Goal: Task Accomplishment & Management: Manage account settings

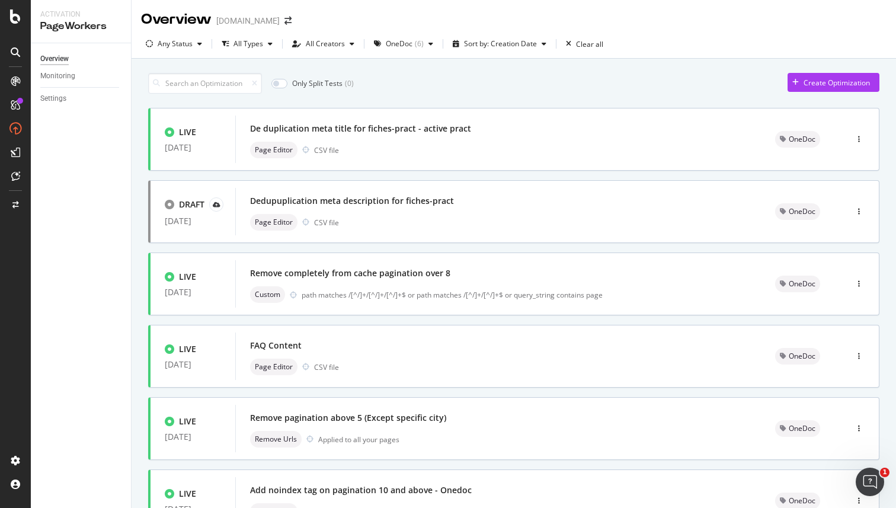
click at [16, 8] on div at bounding box center [15, 254] width 31 height 508
click at [16, 12] on icon at bounding box center [15, 16] width 11 height 14
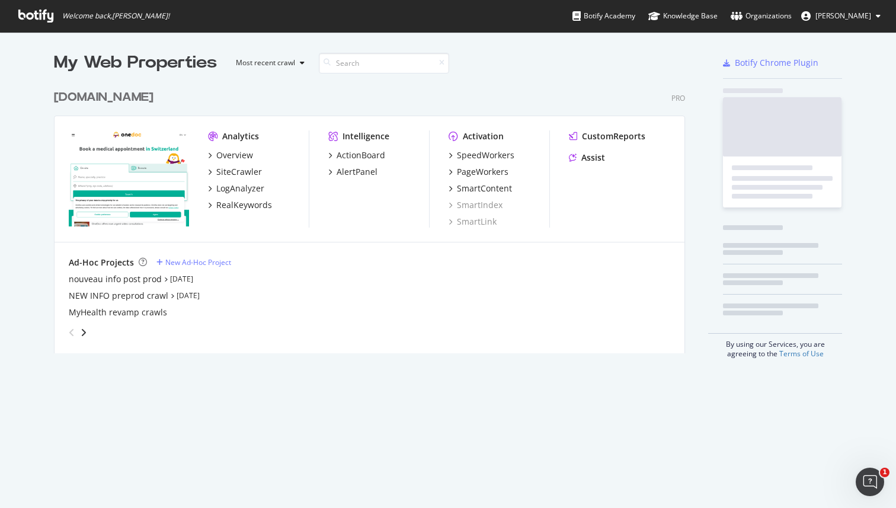
scroll to position [508, 896]
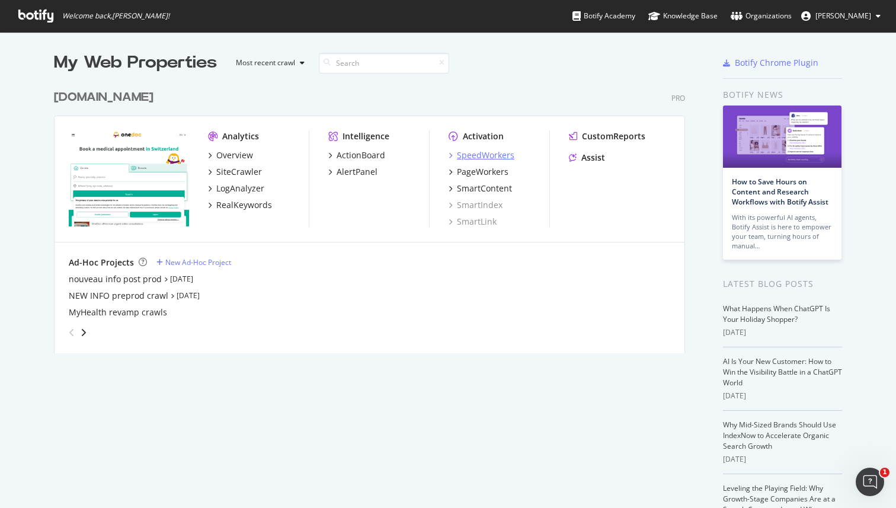
click at [486, 153] on div "SpeedWorkers" at bounding box center [485, 155] width 57 height 12
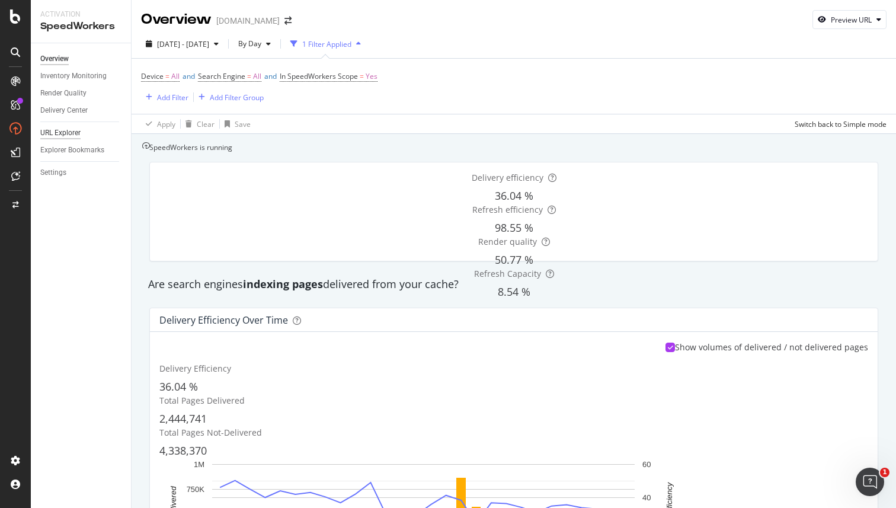
click at [65, 132] on div "URL Explorer" at bounding box center [60, 133] width 40 height 12
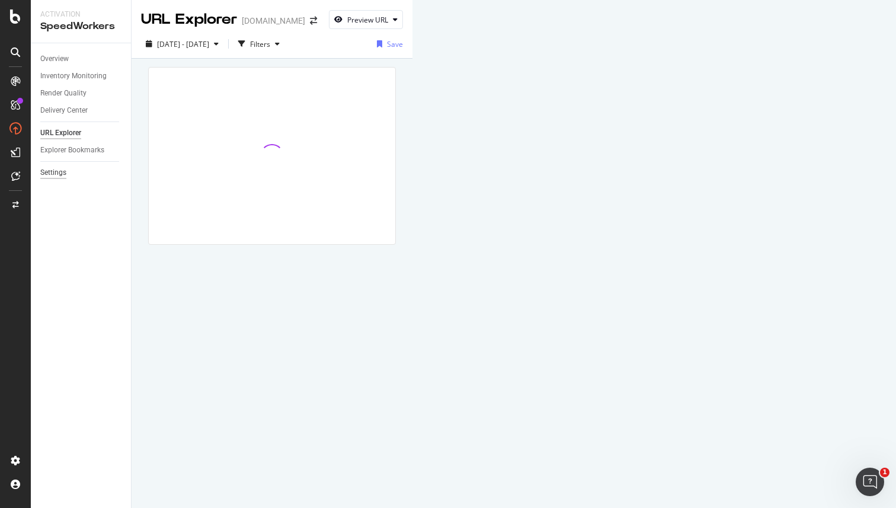
click at [57, 169] on div "Settings" at bounding box center [53, 173] width 26 height 12
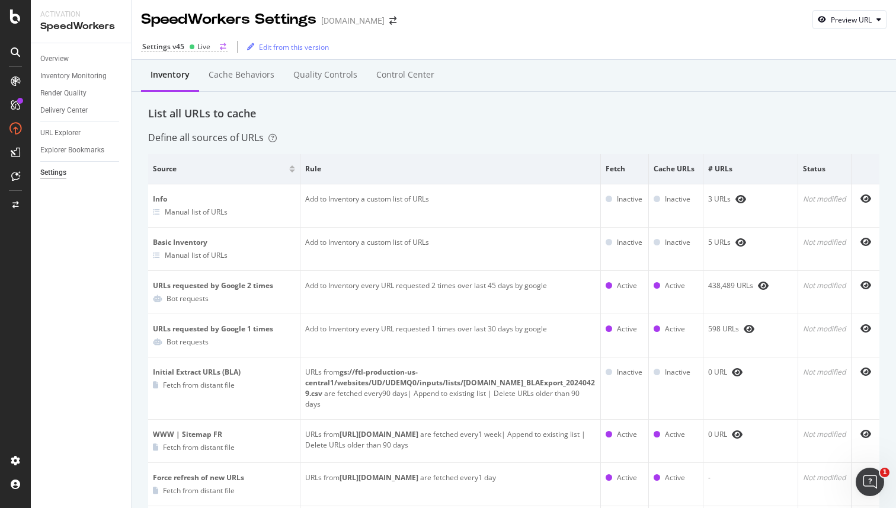
click at [207, 43] on div "Live" at bounding box center [203, 46] width 13 height 10
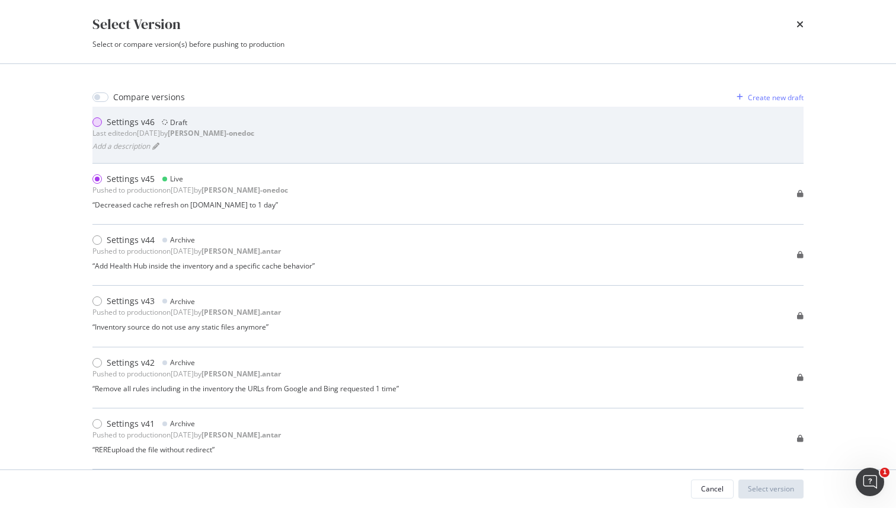
click at [100, 121] on div "modal" at bounding box center [96, 121] width 9 height 9
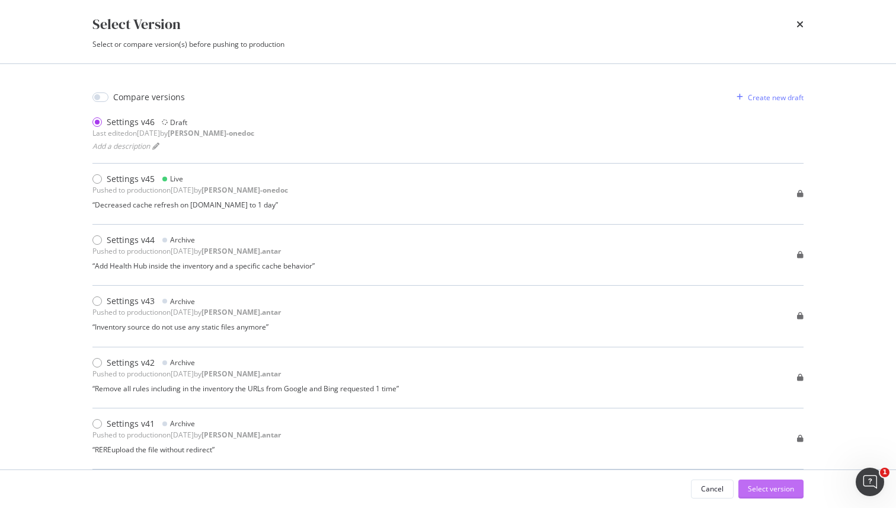
click at [772, 486] on div "Select version" at bounding box center [771, 489] width 46 height 10
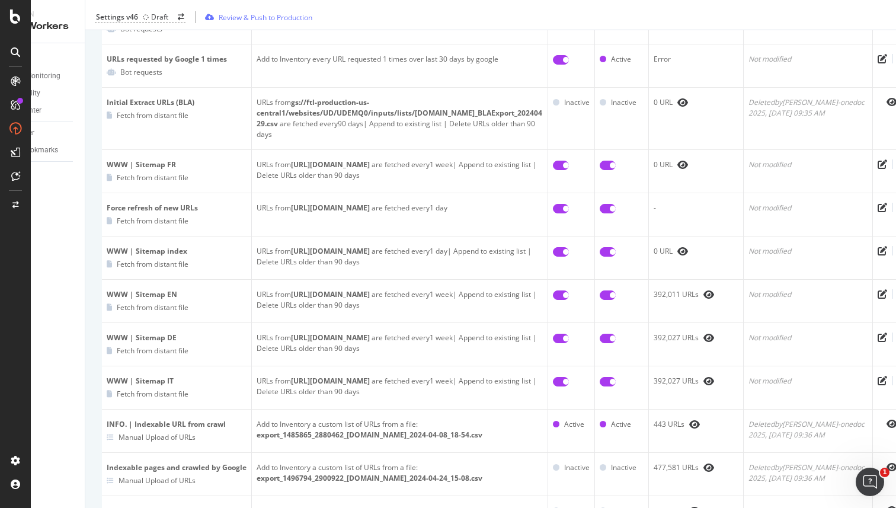
scroll to position [270, 0]
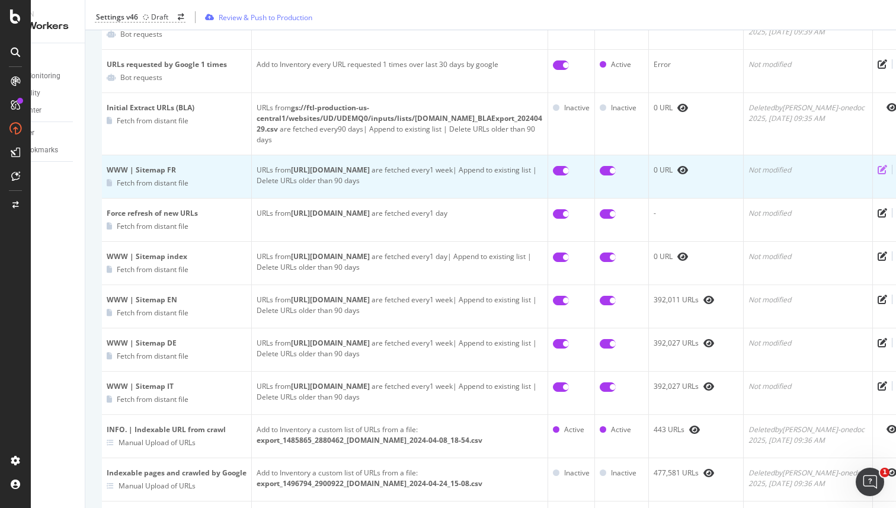
click at [878, 165] on icon "pen-to-square" at bounding box center [882, 169] width 9 height 9
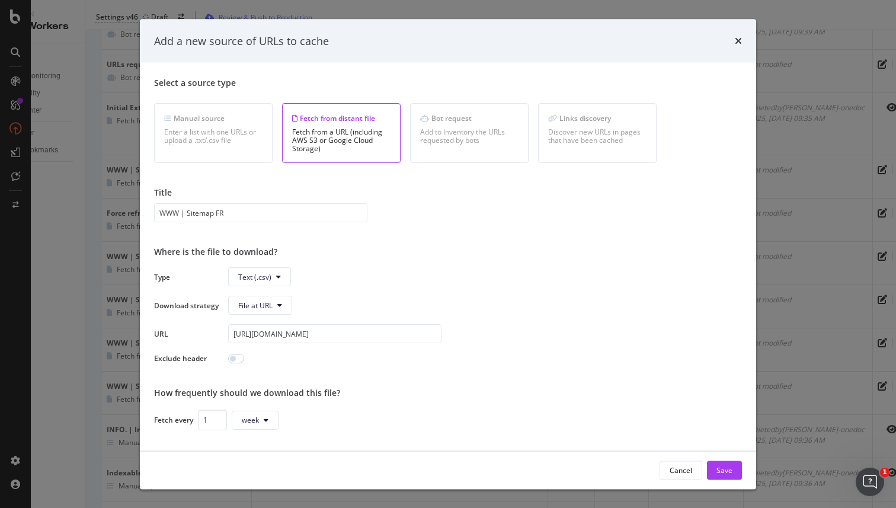
click at [264, 287] on div "Type Text (.csv) Download strategy File at URL URL https://www.onedoc.ch/sitema…" at bounding box center [448, 315] width 588 height 96
click at [269, 274] on span "Text (.csv)" at bounding box center [254, 276] width 33 height 10
click at [262, 321] on span "Sitemap (.xml)" at bounding box center [261, 322] width 47 height 11
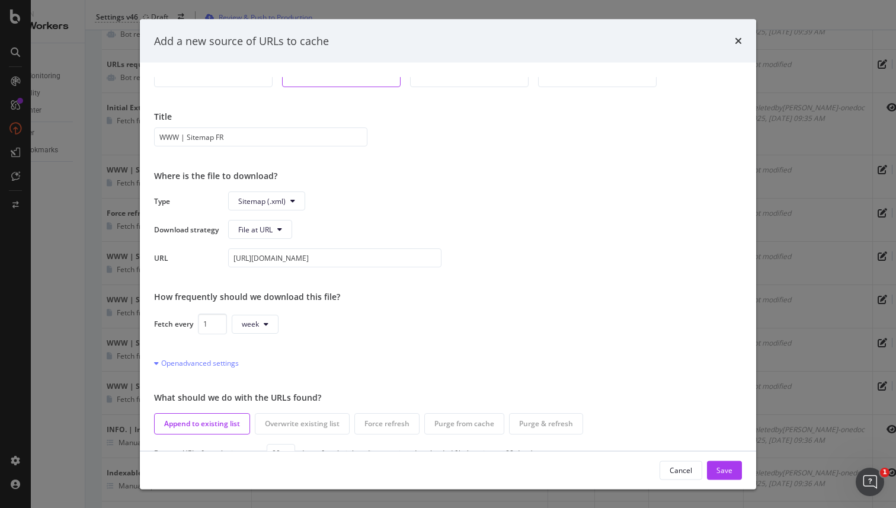
scroll to position [25, 0]
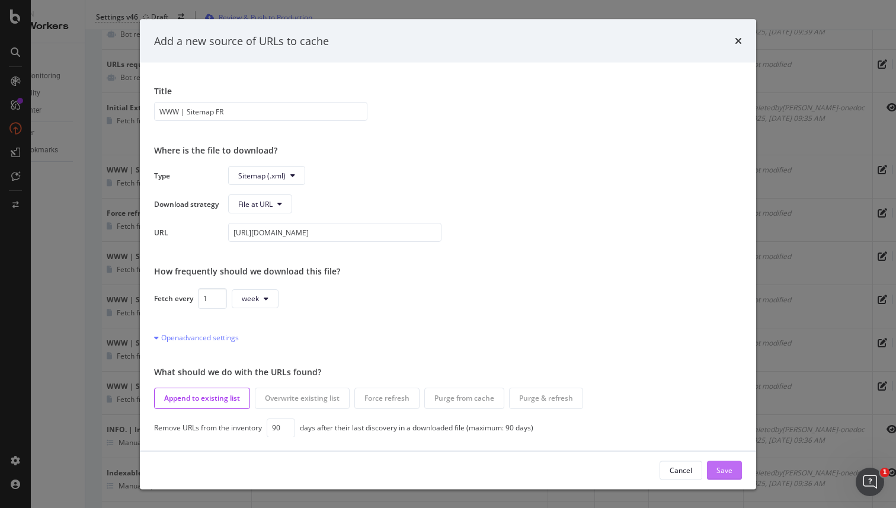
click at [725, 465] on div "Save" at bounding box center [724, 470] width 16 height 10
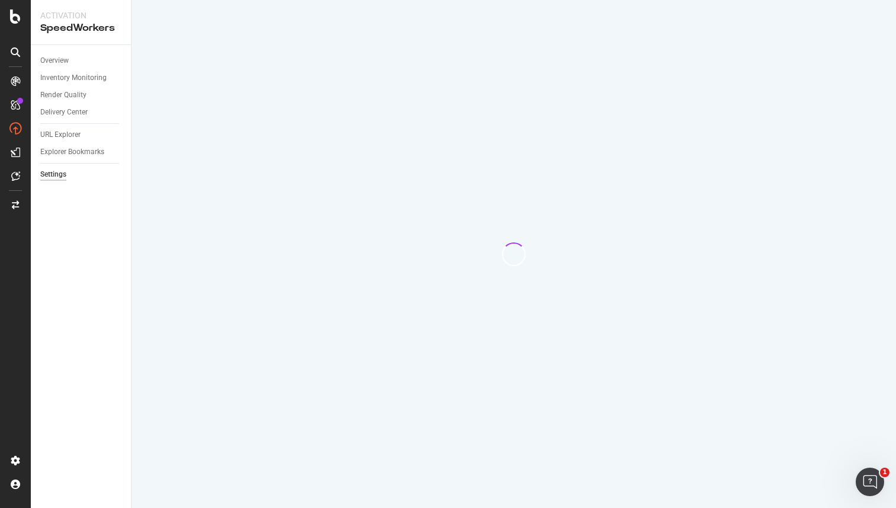
click at [495, 171] on div at bounding box center [514, 254] width 764 height 508
click at [14, 17] on icon at bounding box center [15, 16] width 11 height 14
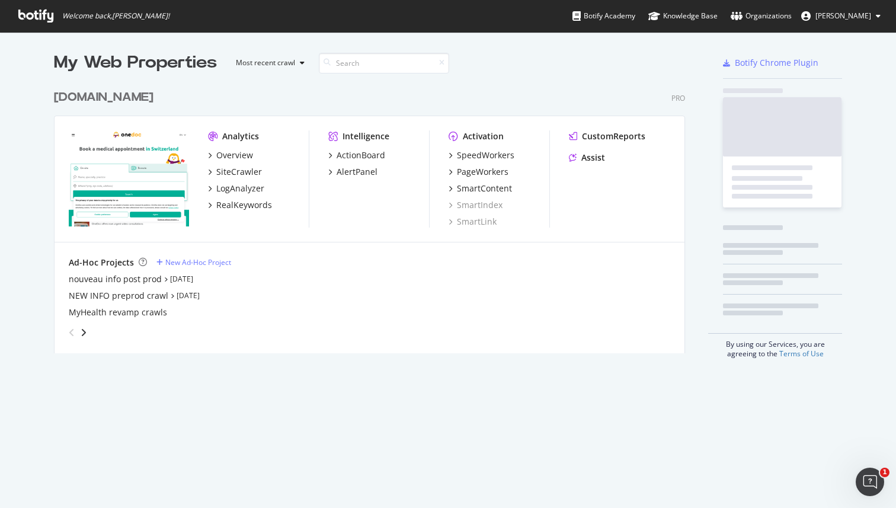
scroll to position [508, 896]
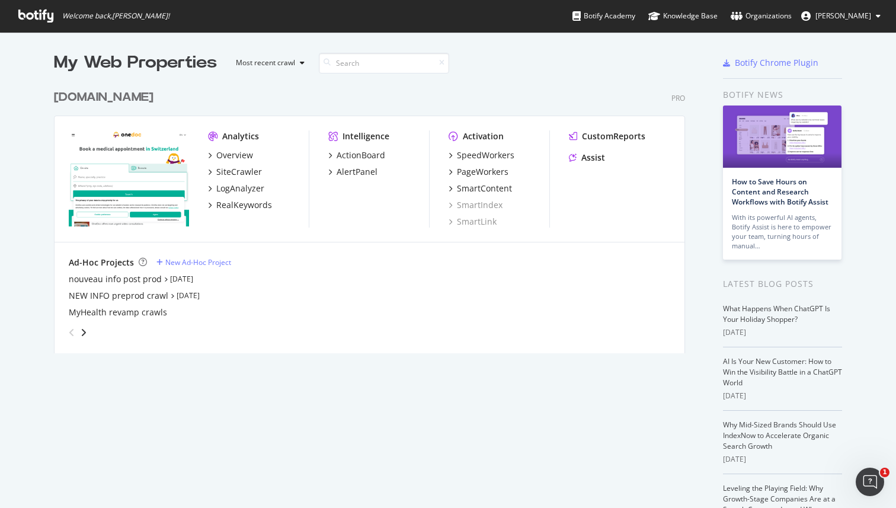
click at [862, 17] on span "[PERSON_NAME]" at bounding box center [843, 16] width 56 height 10
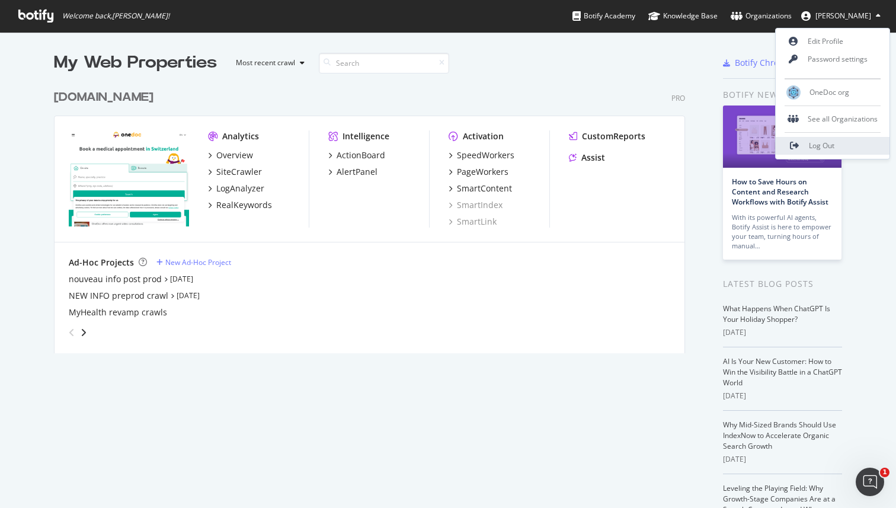
click at [828, 142] on span "Log Out" at bounding box center [821, 145] width 25 height 10
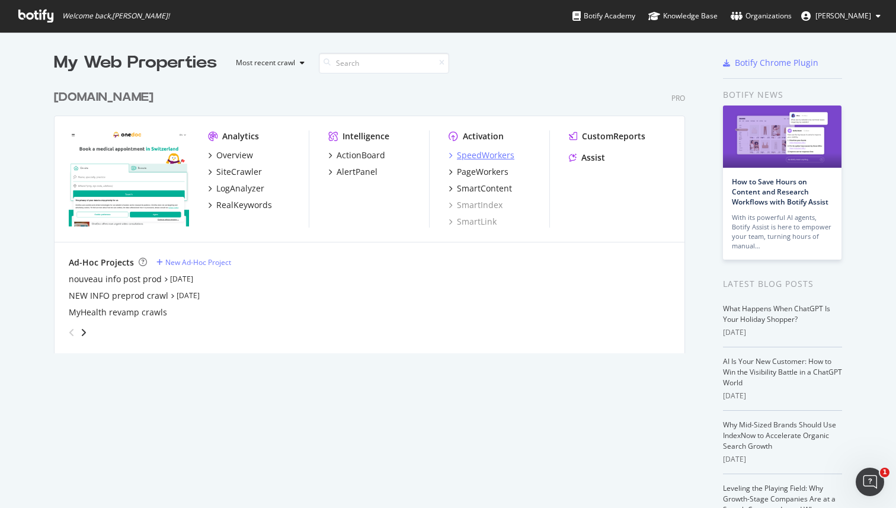
click at [485, 153] on div "SpeedWorkers" at bounding box center [485, 155] width 57 height 12
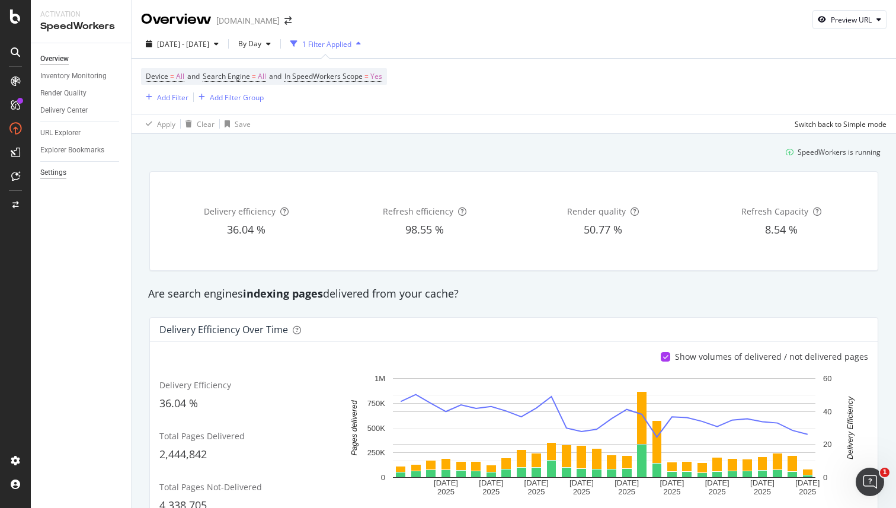
click at [65, 172] on div "Settings" at bounding box center [53, 173] width 26 height 12
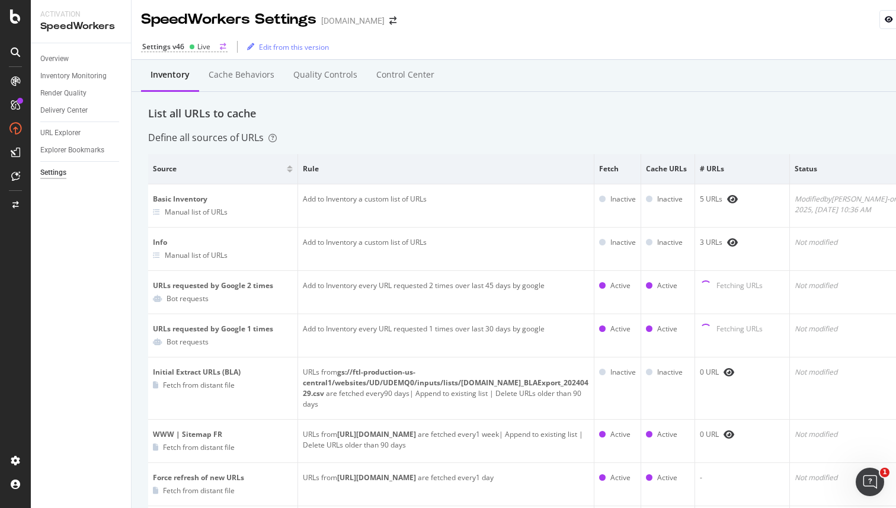
click at [191, 47] on circle at bounding box center [192, 46] width 5 height 5
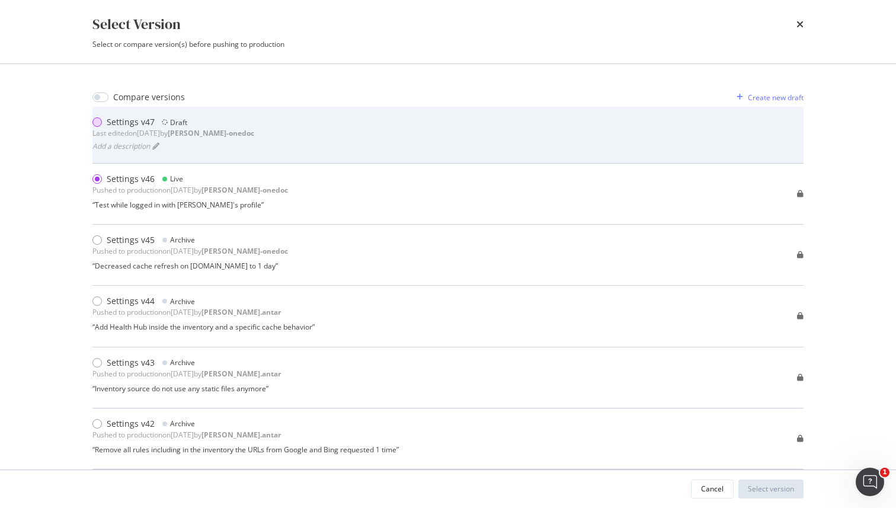
click at [99, 121] on div "modal" at bounding box center [96, 121] width 9 height 9
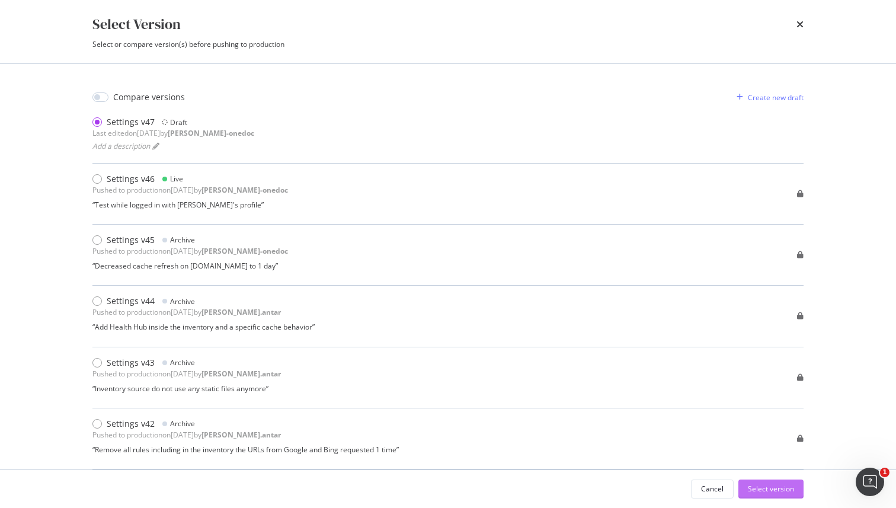
click at [760, 483] on div "Select version" at bounding box center [771, 489] width 46 height 18
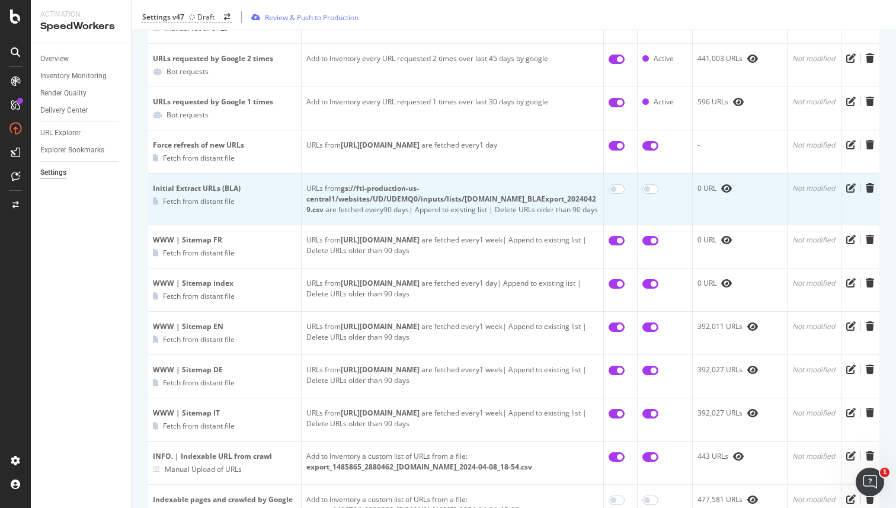
scroll to position [234, 0]
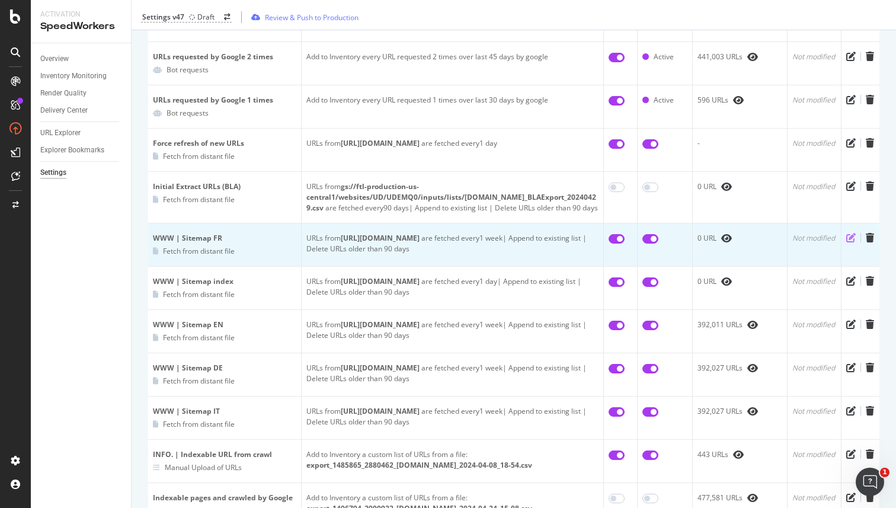
click at [847, 242] on icon "pen-to-square" at bounding box center [850, 237] width 9 height 9
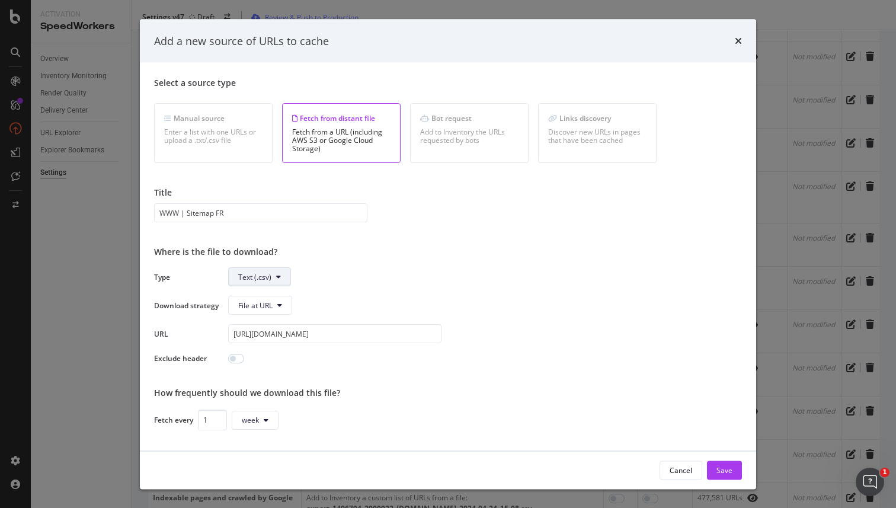
click at [260, 276] on span "Text (.csv)" at bounding box center [254, 276] width 33 height 10
click at [257, 320] on span "Sitemap (.xml)" at bounding box center [261, 322] width 47 height 11
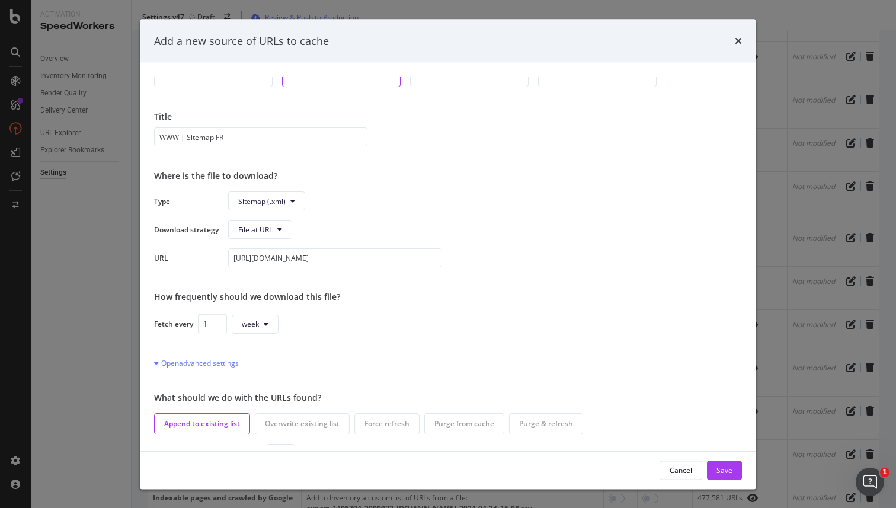
scroll to position [25, 0]
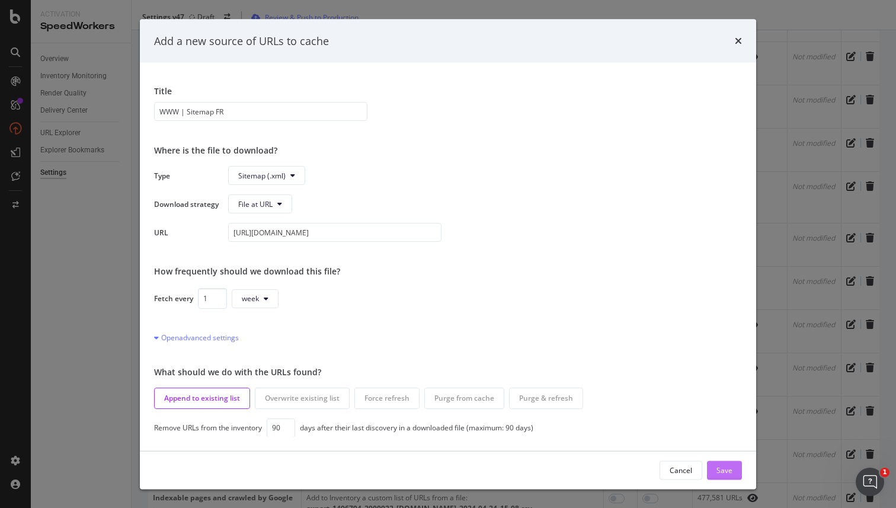
click at [724, 471] on div "Save" at bounding box center [724, 470] width 16 height 10
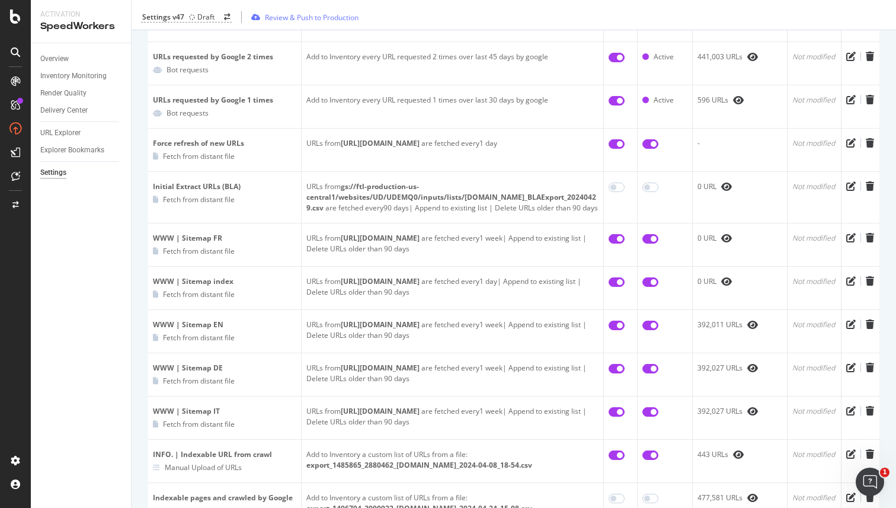
click at [591, 15] on div "Settings v47 Draft Review & Push to Production" at bounding box center [514, 17] width 764 height 25
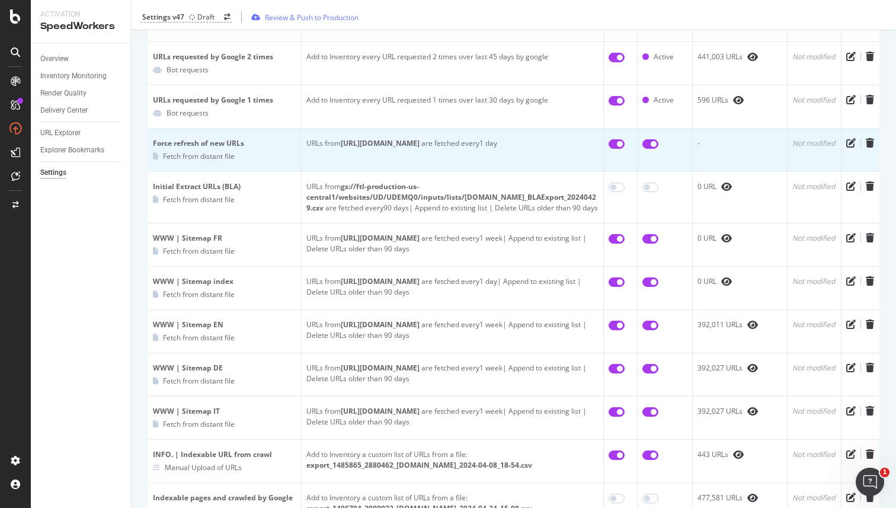
scroll to position [0, 0]
